Goal: Task Accomplishment & Management: Manage account settings

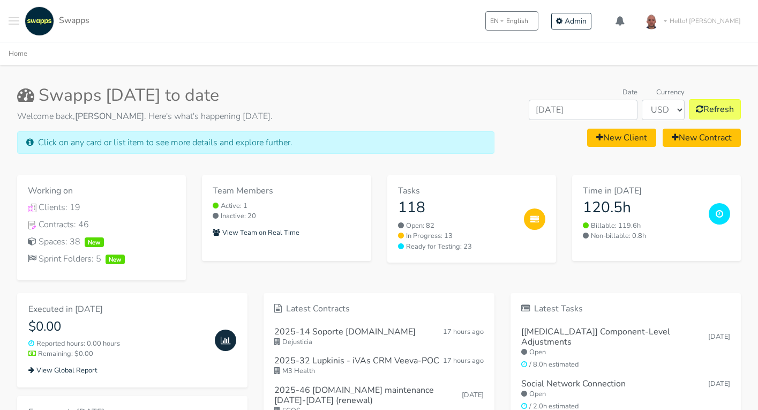
scroll to position [27, 0]
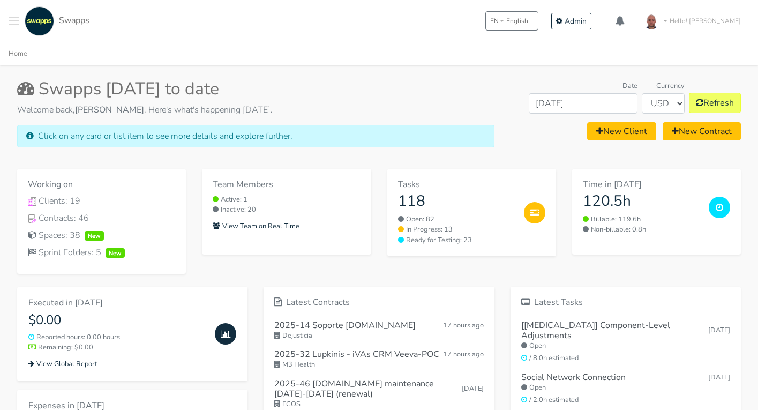
click at [565, 210] on div "Time in October 2025 120.5h Billable: 119.6h Non-billable: 0.8h" at bounding box center [656, 221] width 185 height 104
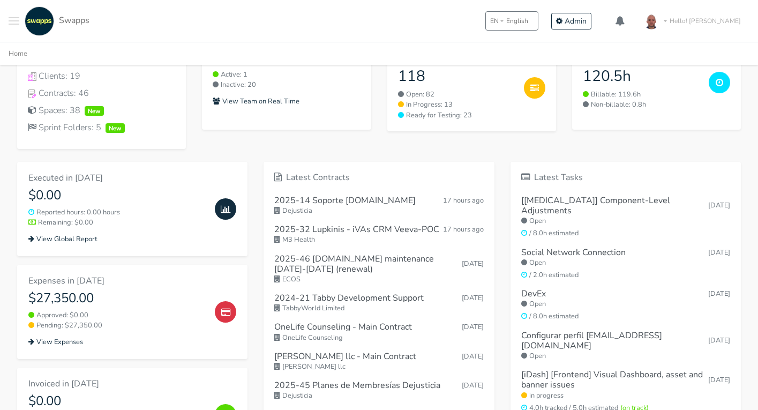
scroll to position [157, 0]
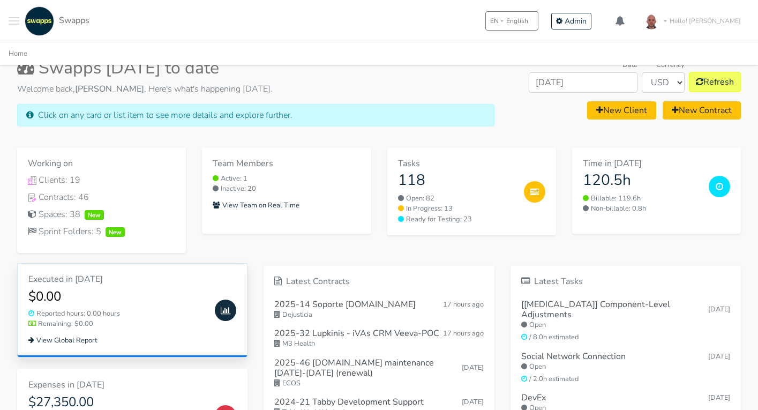
scroll to position [47, 0]
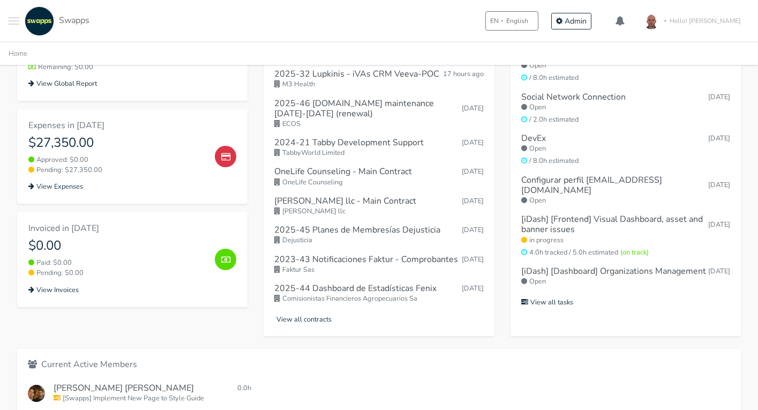
scroll to position [310, 0]
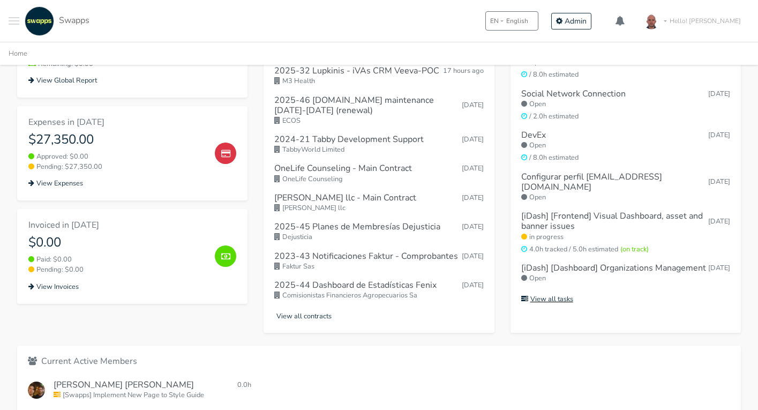
click at [564, 294] on small "View all tasks" at bounding box center [547, 299] width 52 height 10
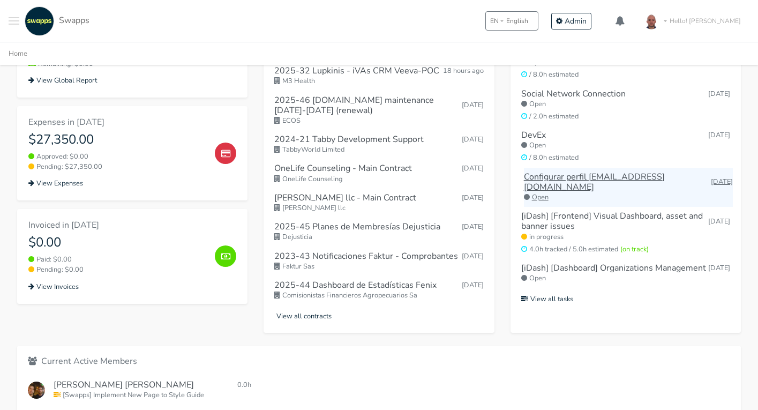
click at [573, 172] on h6 "Configurar perfil dev@swapps.com" at bounding box center [617, 182] width 187 height 20
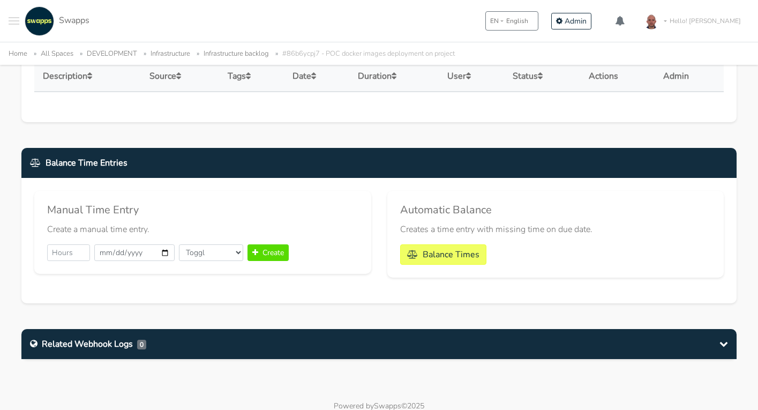
scroll to position [681, 0]
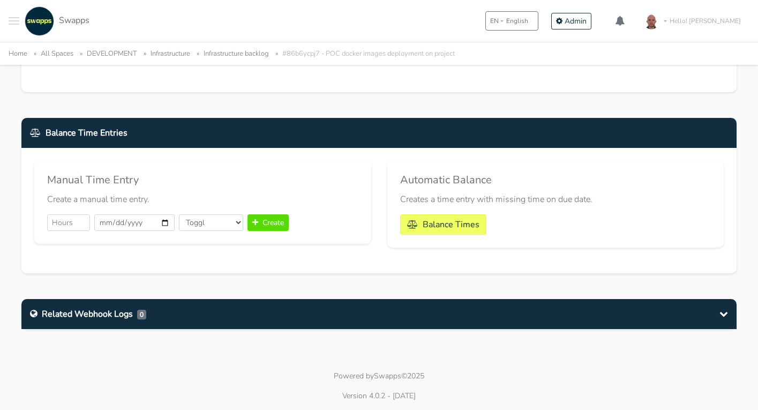
click at [338, 307] on div "Related Webhook Logs 0" at bounding box center [378, 314] width 715 height 30
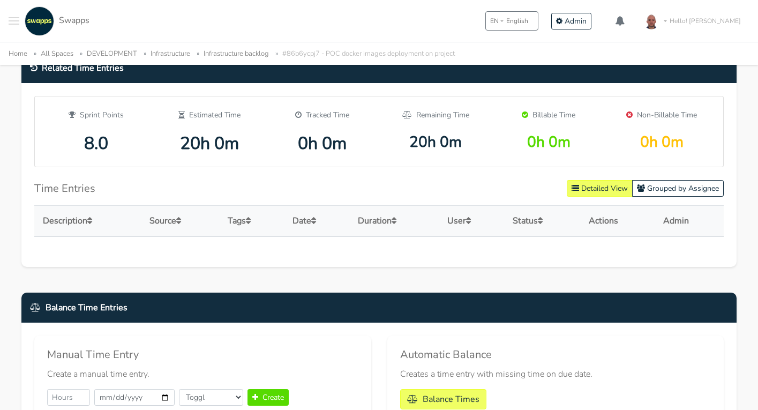
scroll to position [500, 0]
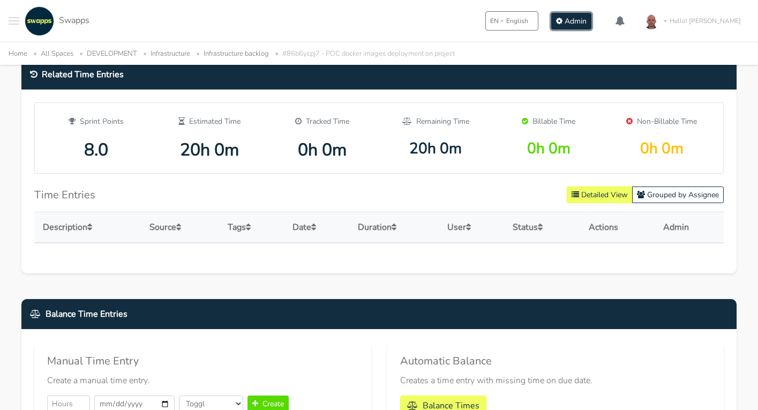
click at [586, 22] on span "Admin" at bounding box center [575, 21] width 22 height 10
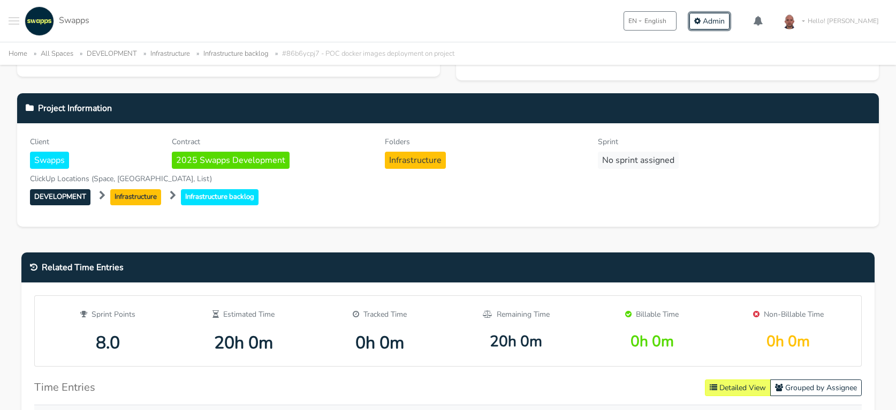
scroll to position [0, 0]
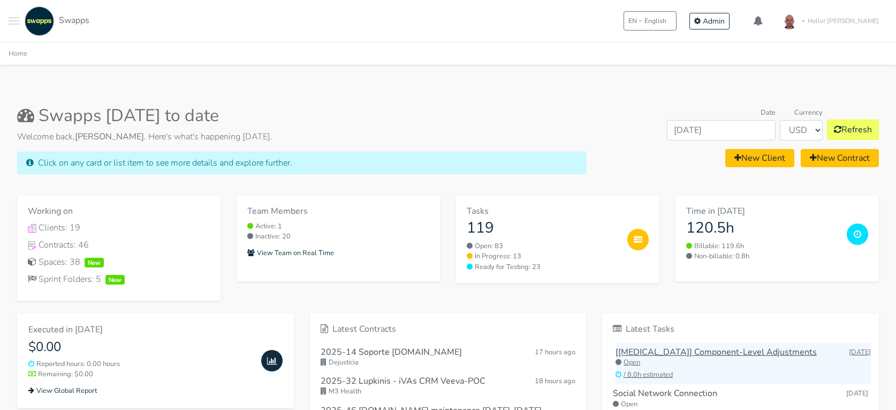
click at [666, 354] on h6 "[[MEDICAL_DATA]] Component-Level Adjustments" at bounding box center [716, 352] width 201 height 10
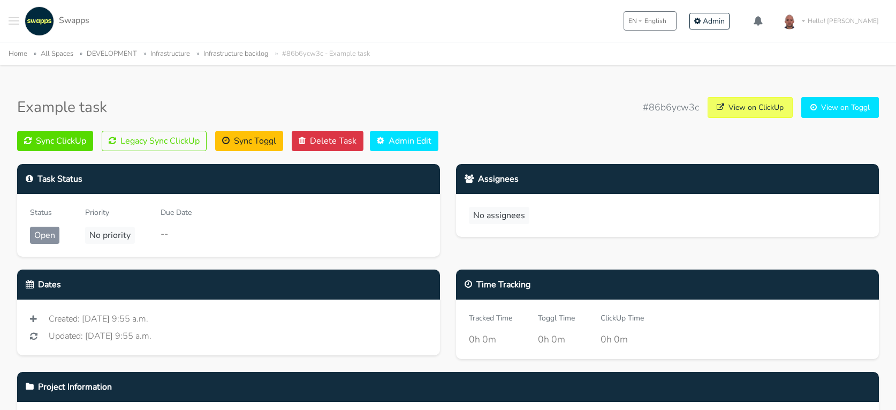
scroll to position [6, 0]
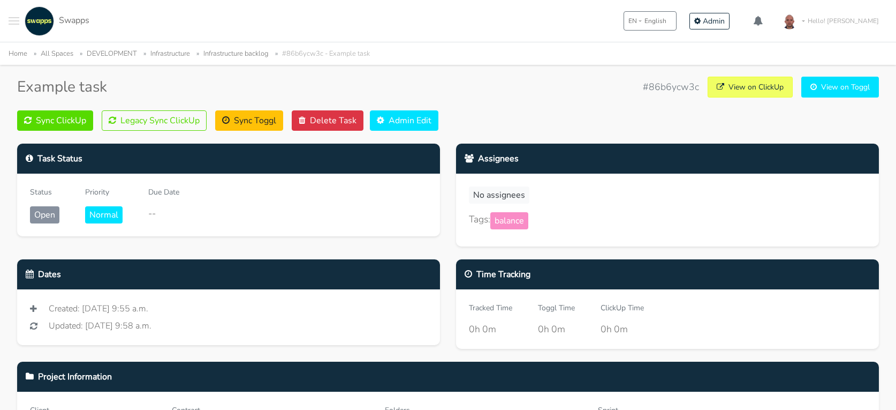
scroll to position [31, 0]
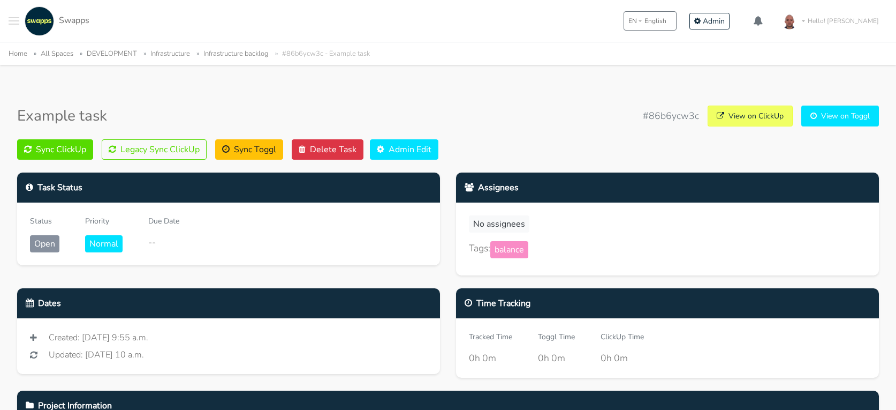
click at [417, 261] on div "Status Open Priority Normal Due Date --" at bounding box center [228, 233] width 423 height 63
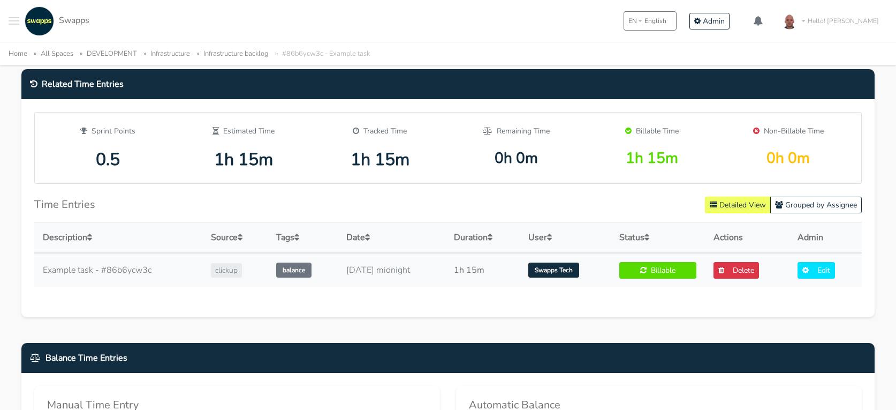
scroll to position [718, 0]
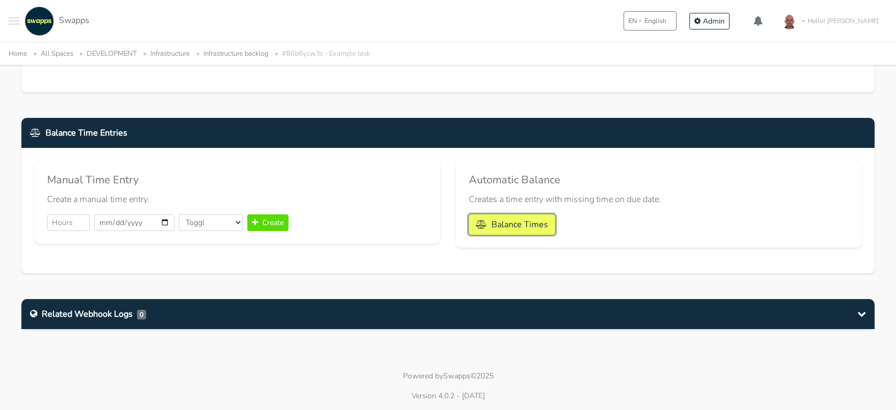
click at [528, 226] on button "Balance Times" at bounding box center [512, 224] width 86 height 20
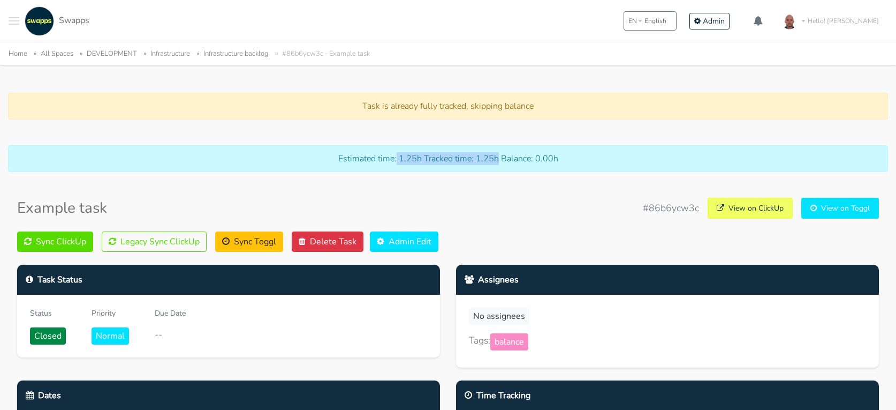
drag, startPoint x: 398, startPoint y: 159, endPoint x: 499, endPoint y: 155, distance: 100.8
click at [499, 155] on p "Estimated time: 1.25h Tracked time: 1.25h Balance: 0.00h" at bounding box center [448, 158] width 858 height 13
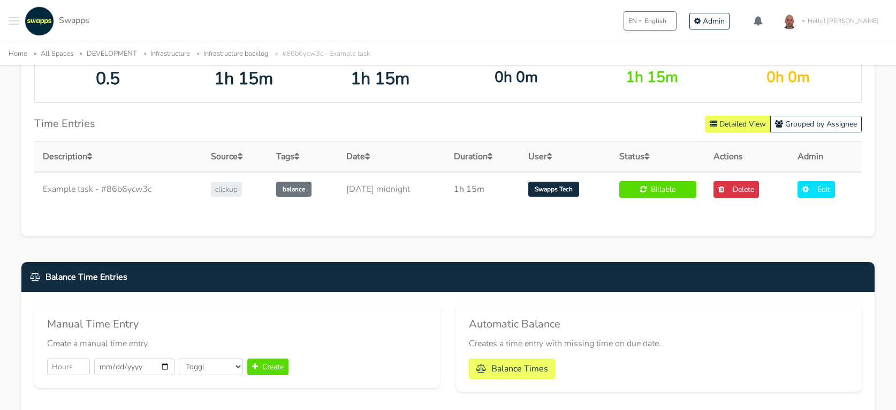
scroll to position [667, 0]
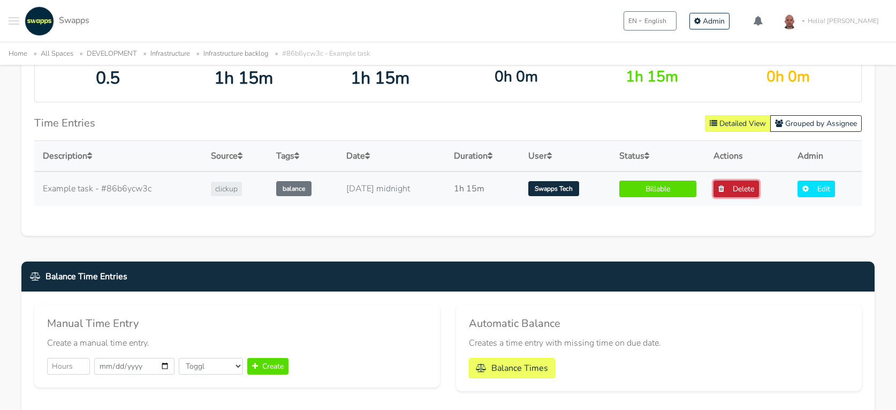
click at [743, 186] on link "Delete" at bounding box center [737, 188] width 46 height 17
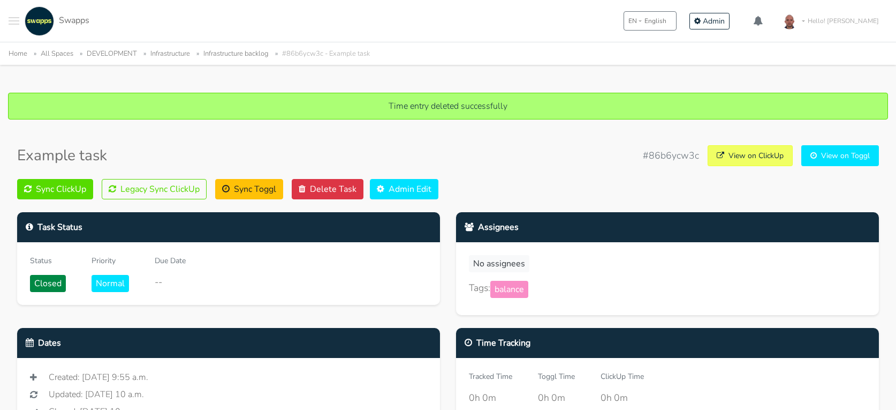
scroll to position [724, 0]
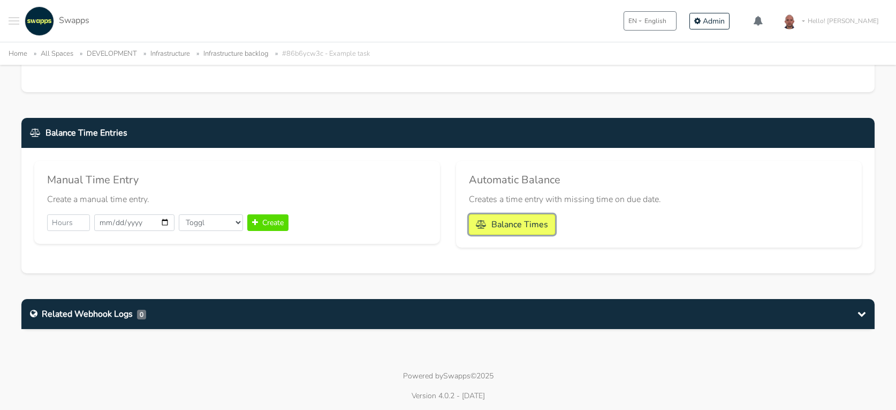
click at [522, 225] on button "Balance Times" at bounding box center [512, 224] width 86 height 20
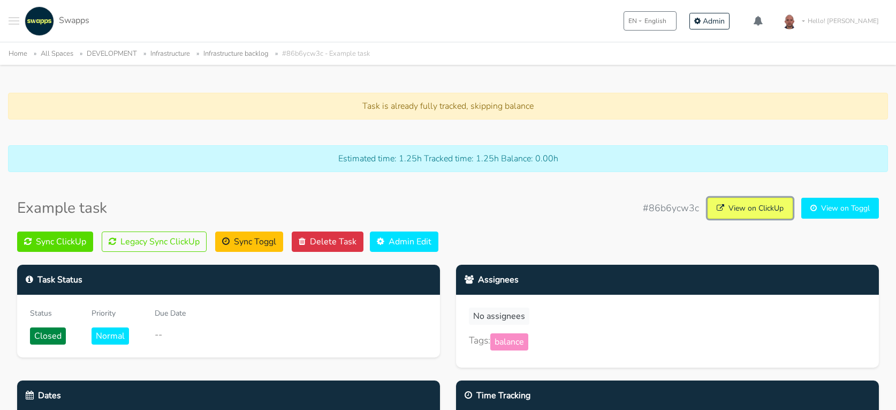
click at [740, 206] on link "View on ClickUp" at bounding box center [750, 208] width 85 height 21
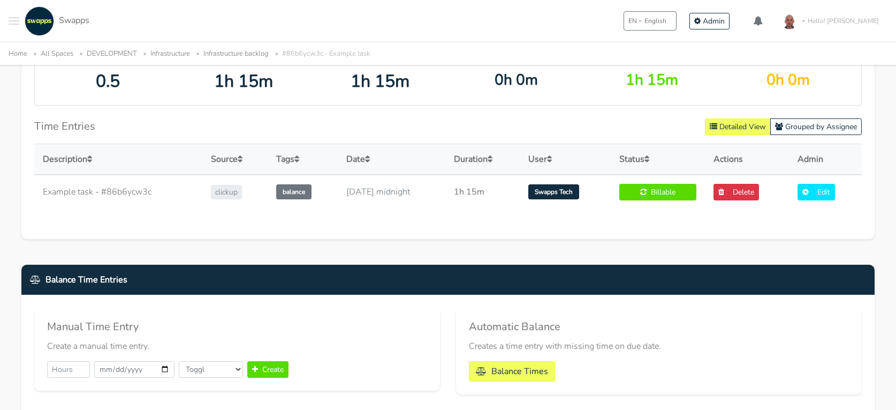
scroll to position [569, 0]
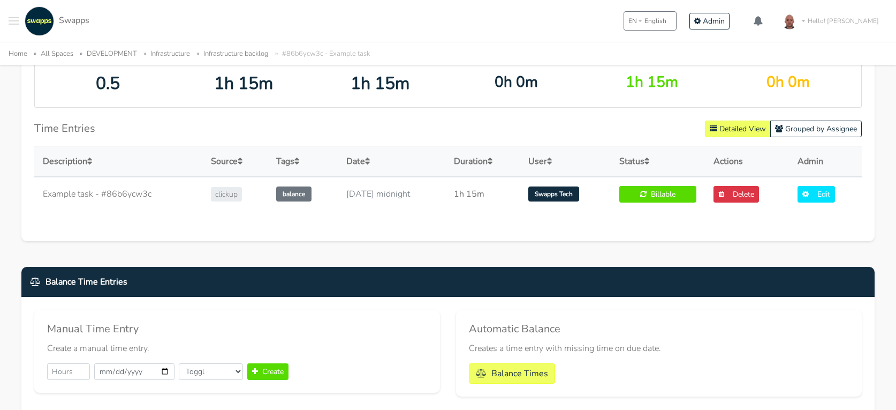
click at [581, 243] on div "Related Time Entries Sprint Points 0.5 Estimated Time 1h 15m Tracked Time 1h 15…" at bounding box center [448, 123] width 870 height 260
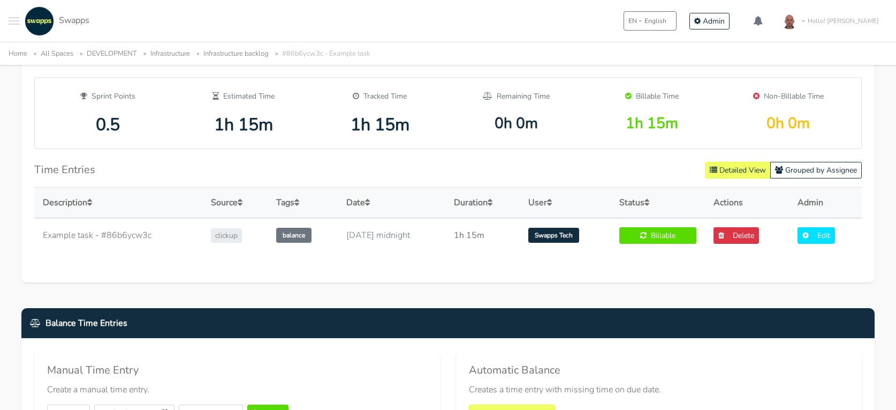
scroll to position [527, 0]
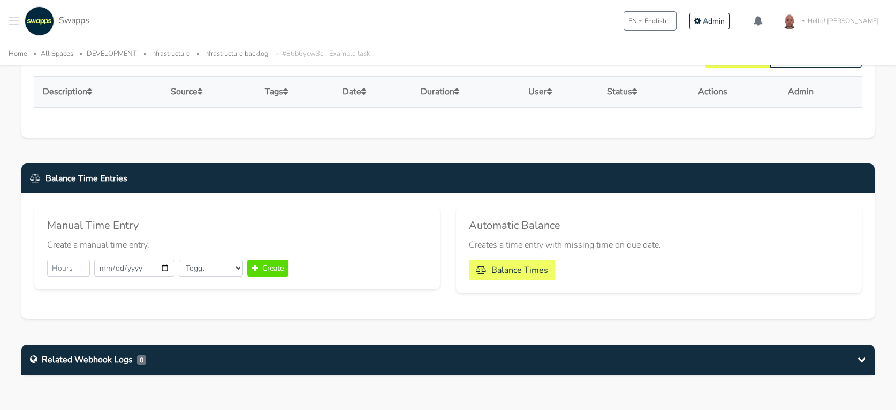
scroll to position [598, 0]
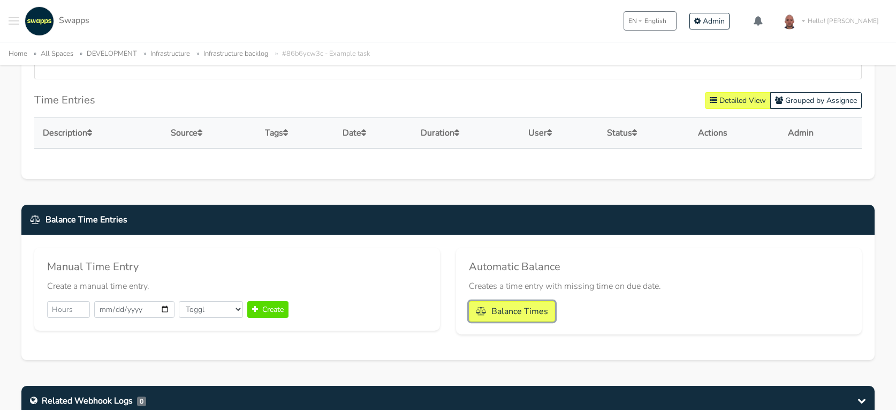
drag, startPoint x: 526, startPoint y: 311, endPoint x: 590, endPoint y: 309, distance: 64.3
click at [590, 309] on form "Balance Times" at bounding box center [659, 311] width 380 height 20
click at [512, 314] on button "Balance Times" at bounding box center [512, 311] width 86 height 20
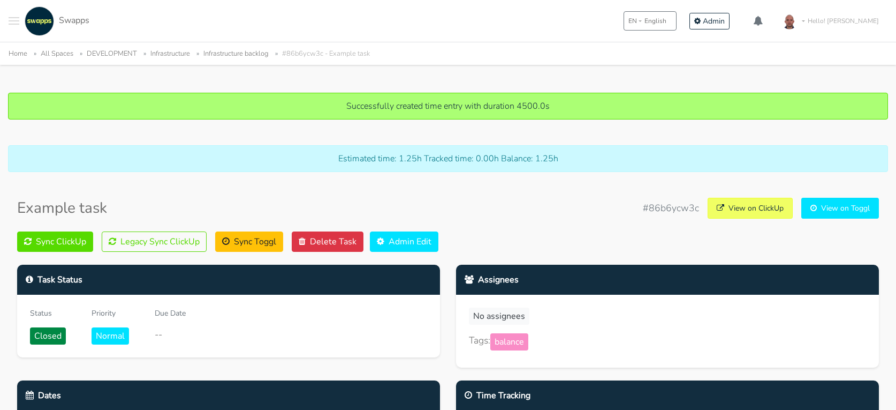
click at [495, 236] on div "Sync ClickUp Legacy Sync ClickUp Sync Toggl Delete Task Admin Edit" at bounding box center [448, 241] width 862 height 20
click at [725, 24] on span "Admin" at bounding box center [714, 21] width 22 height 10
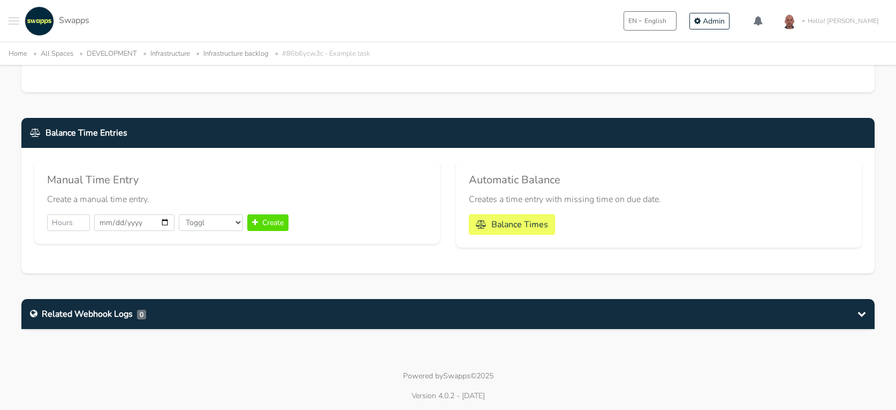
click at [95, 315] on div "Related Webhook Logs 0" at bounding box center [88, 313] width 116 height 13
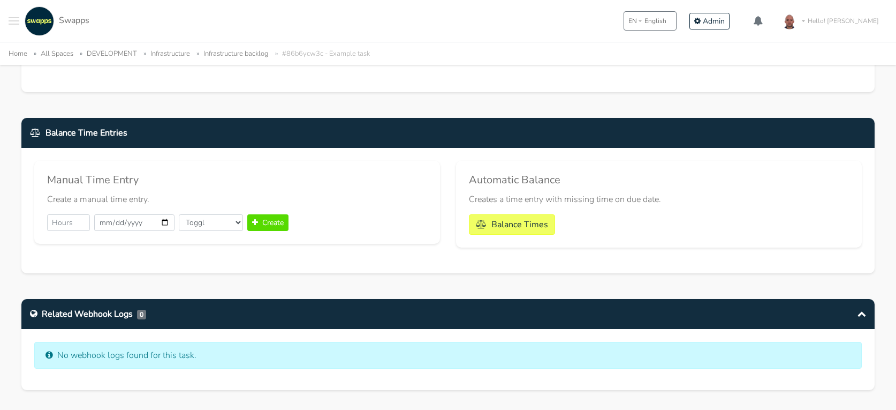
scroll to position [871, 0]
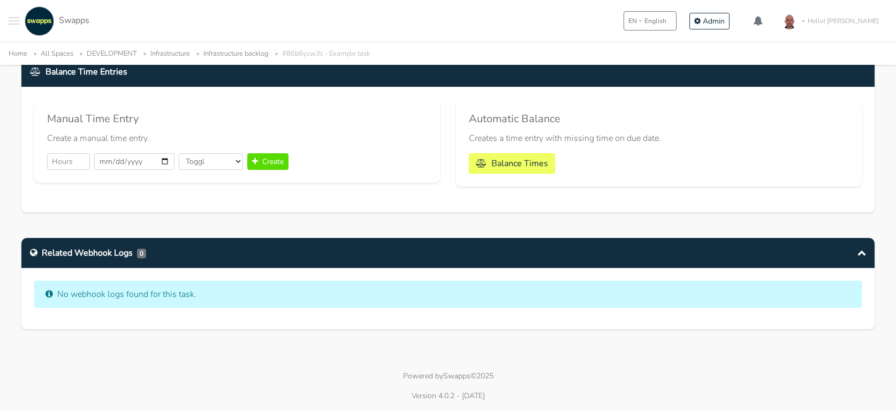
click at [257, 335] on div "Related Webhook Logs 0 No webhook logs found for this task." at bounding box center [448, 290] width 870 height 104
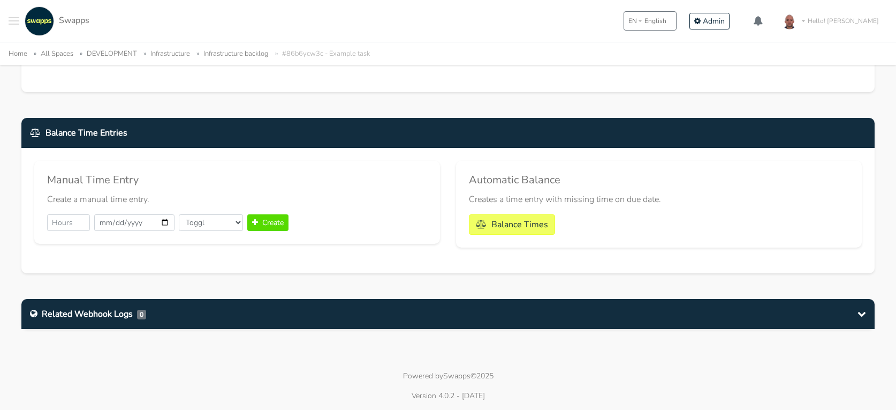
click at [857, 308] on div "Related Webhook Logs 0" at bounding box center [448, 314] width 854 height 30
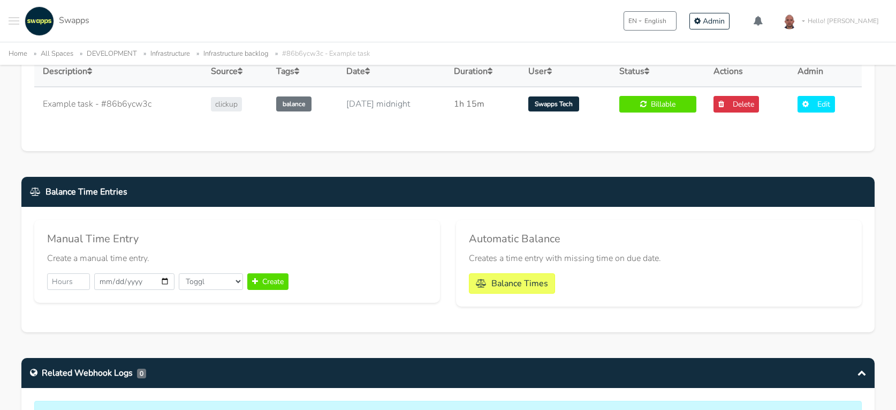
scroll to position [779, 0]
